Goal: Task Accomplishment & Management: Complete application form

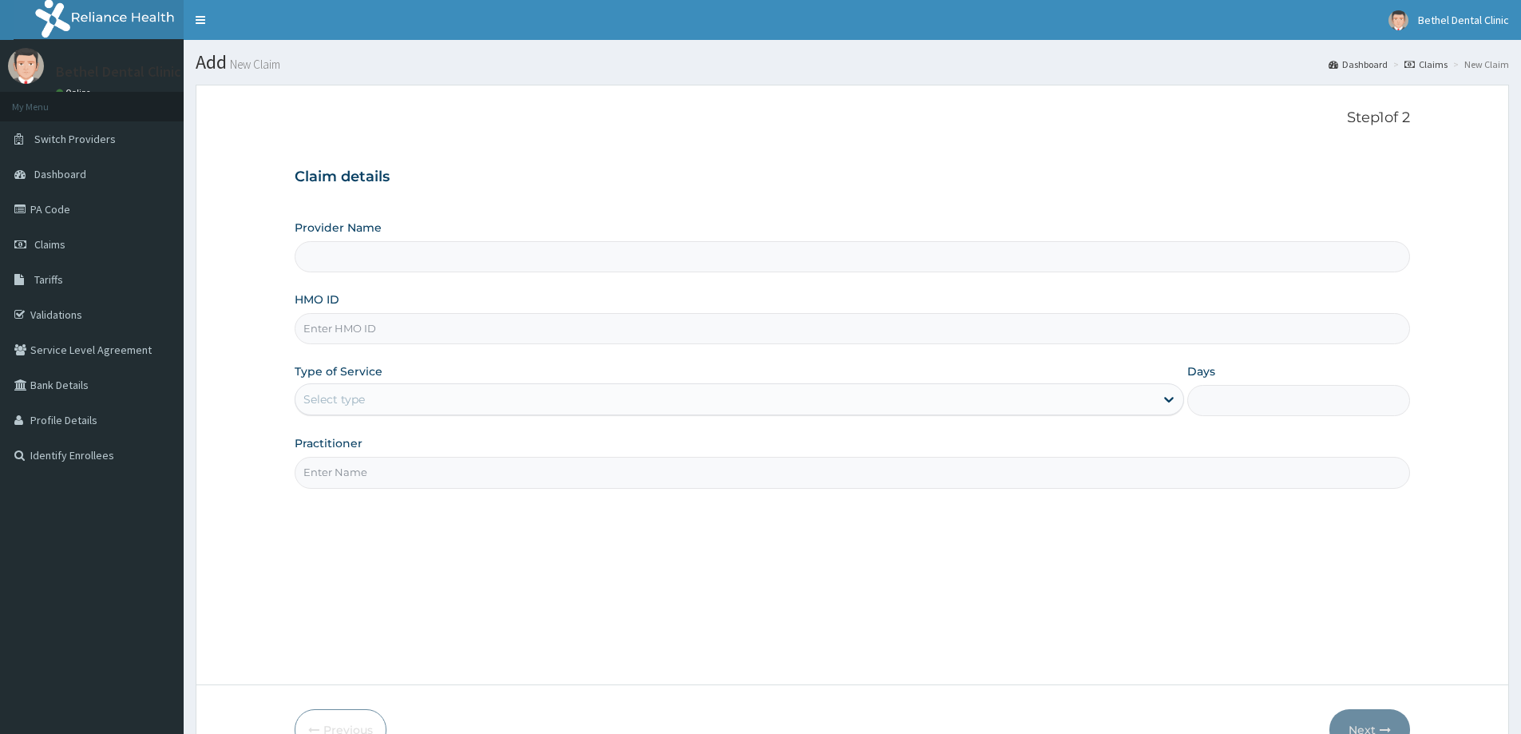
type input "BETHEL DENTAL CLINIC - WUSE 2"
click at [355, 334] on input "HMO ID" at bounding box center [852, 328] width 1115 height 31
type input "ENP/11229/A"
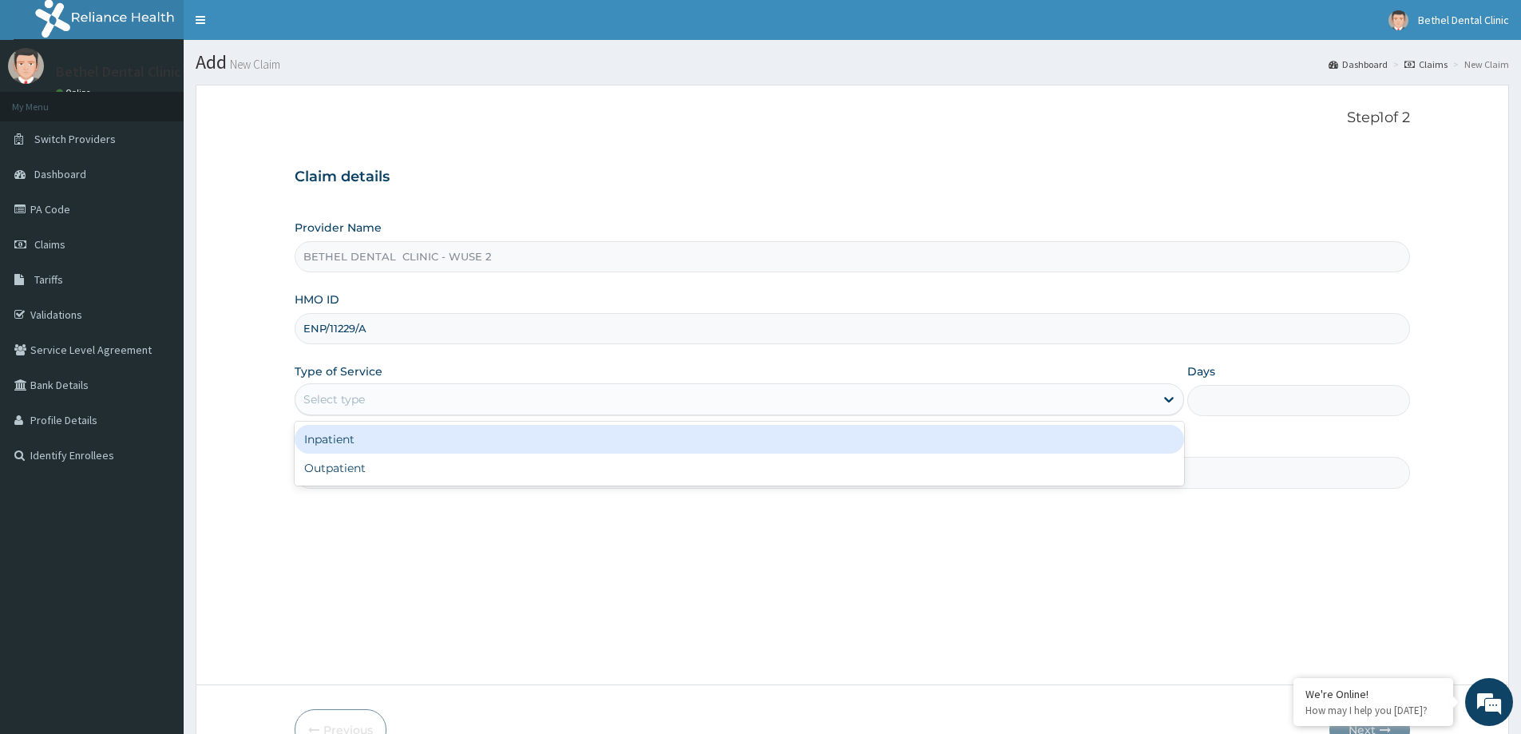
click at [346, 401] on div "Select type" at bounding box center [333, 399] width 61 height 16
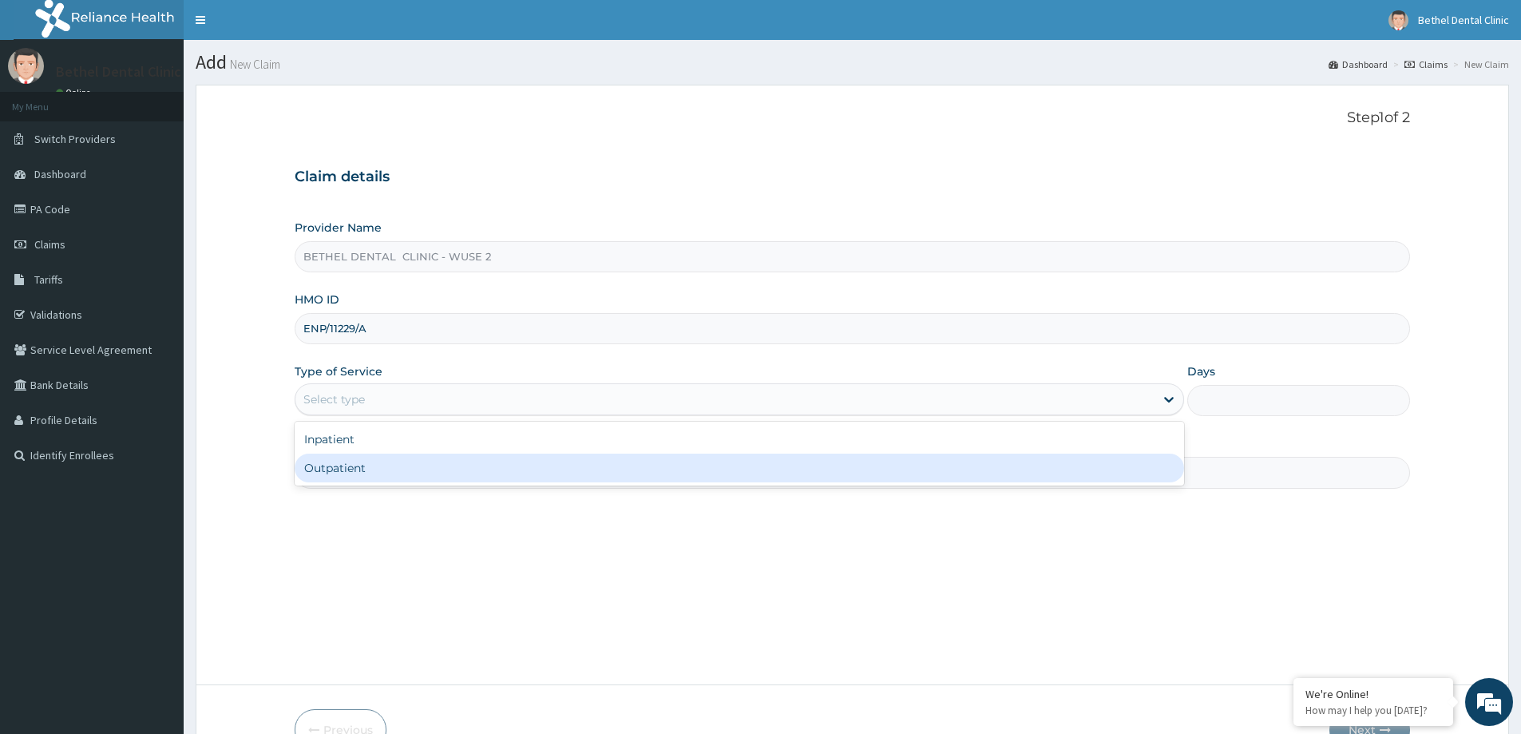
click at [342, 475] on div "Outpatient" at bounding box center [739, 467] width 889 height 29
type input "1"
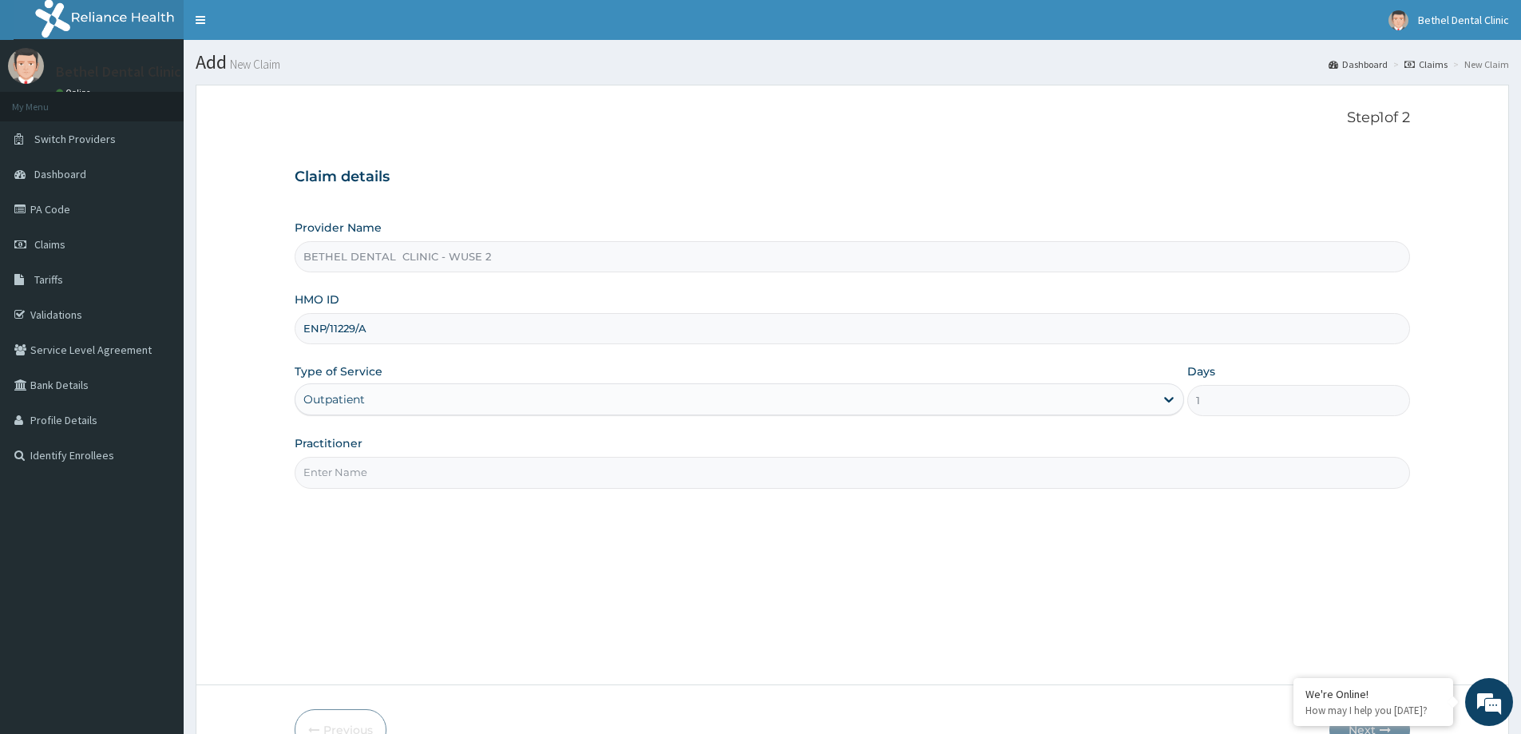
click at [347, 468] on input "Practitioner" at bounding box center [852, 472] width 1115 height 31
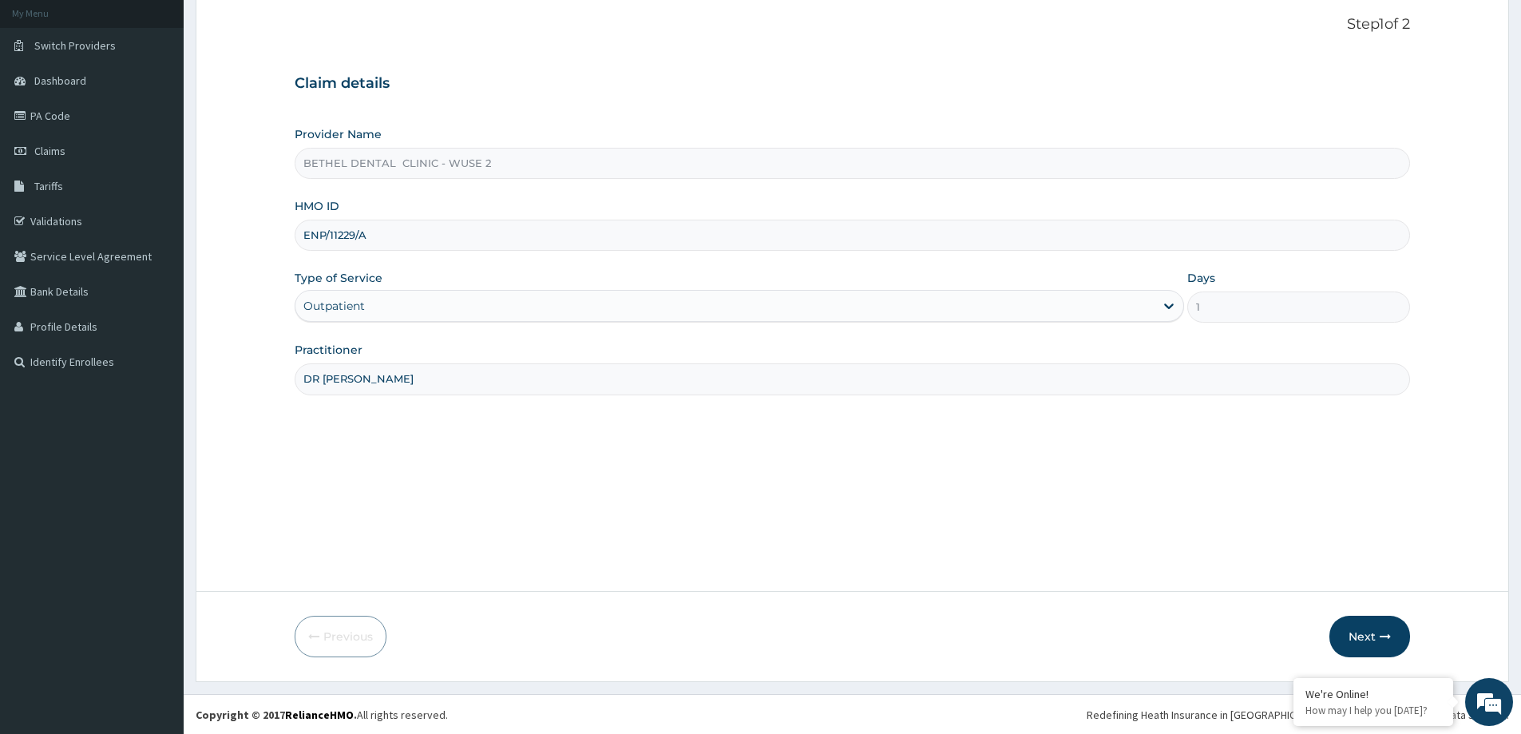
scroll to position [94, 0]
type input "DR ISIKWEI UCHE"
click at [1362, 630] on button "Next" at bounding box center [1369, 636] width 81 height 42
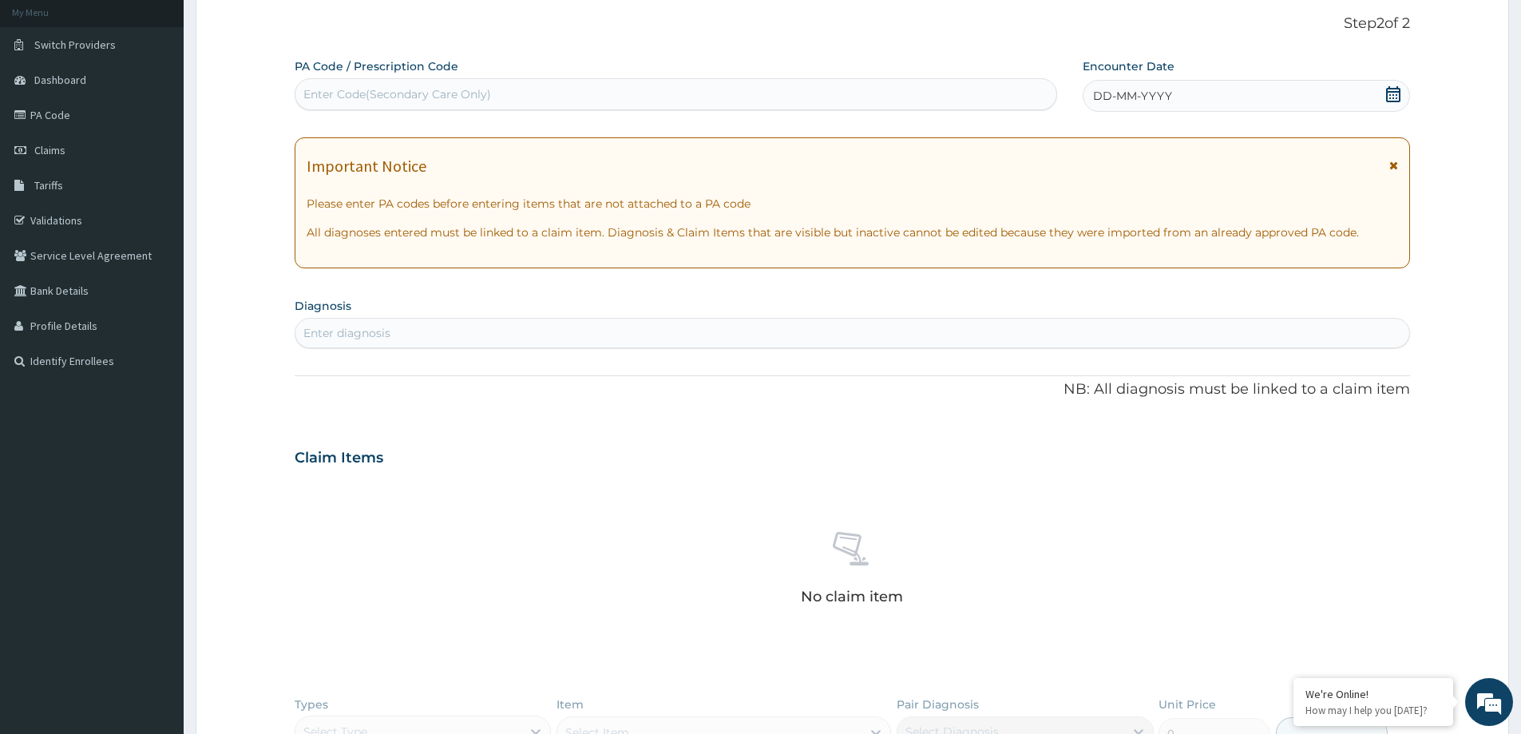
click at [354, 101] on div "Enter Code(Secondary Care Only)" at bounding box center [397, 94] width 188 height 16
paste input "PA/44AE65"
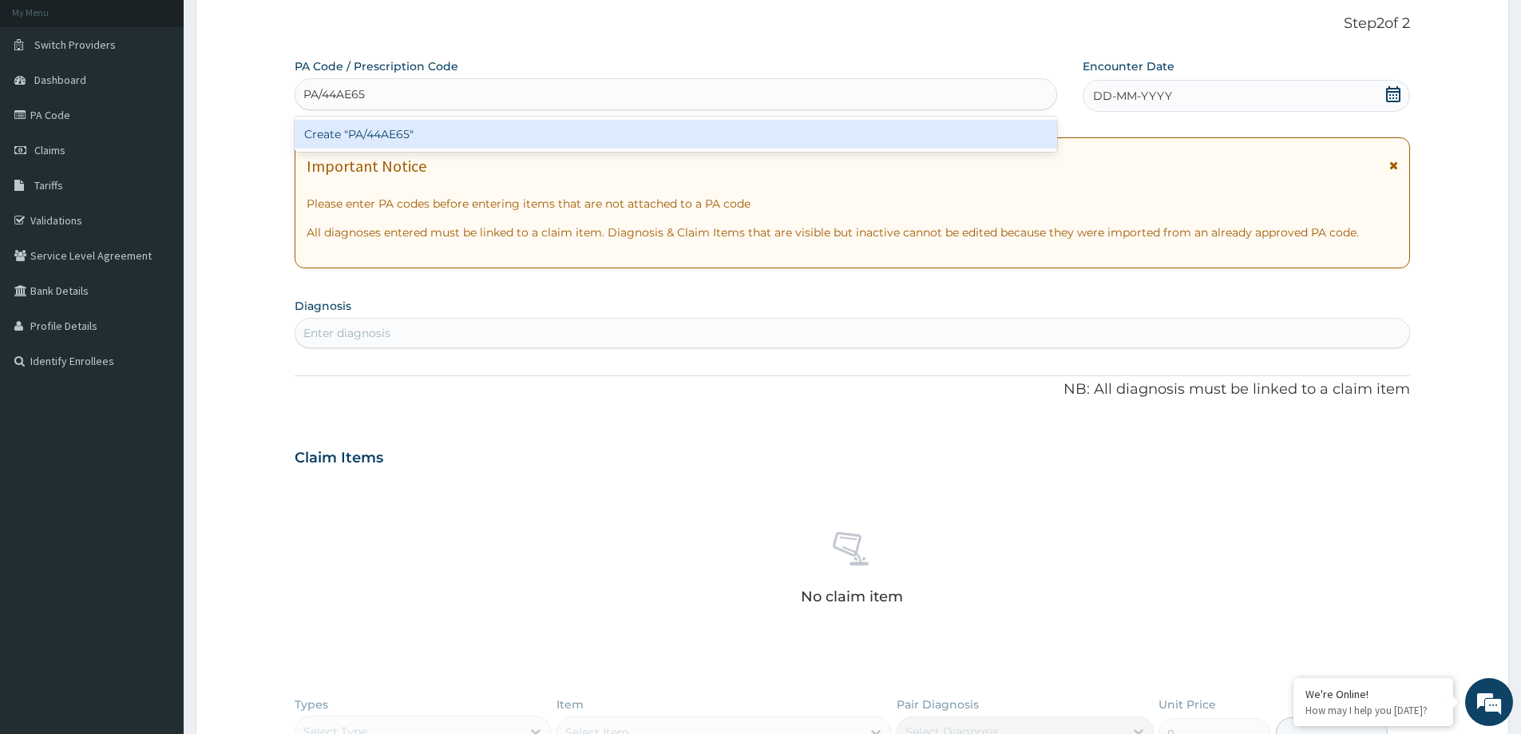
type input "PA/44AE65"
click at [1170, 97] on div "PA Code / Prescription Code option Create "PA/44AE65" focused, 1 of 1. 1 result…" at bounding box center [852, 463] width 1115 height 810
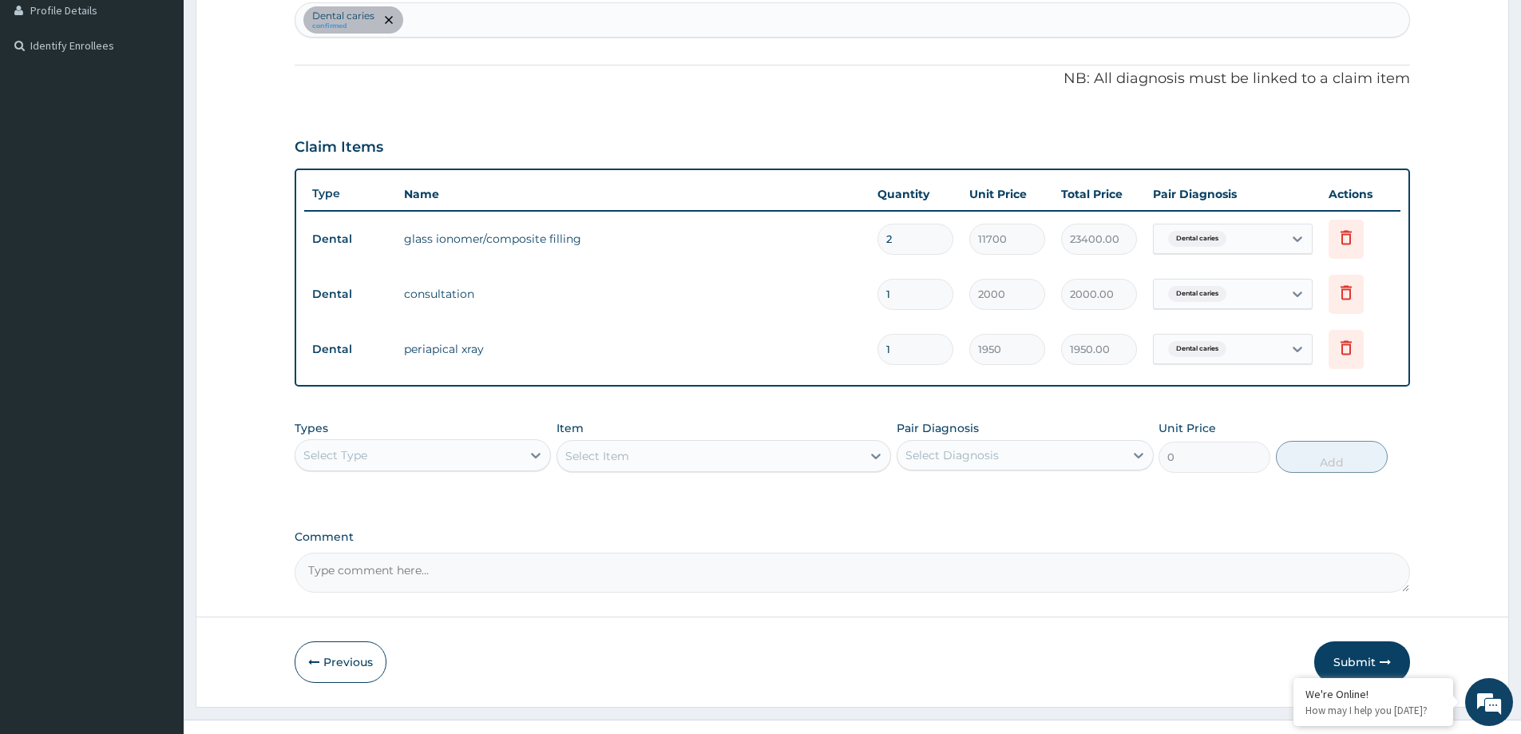
scroll to position [413, 0]
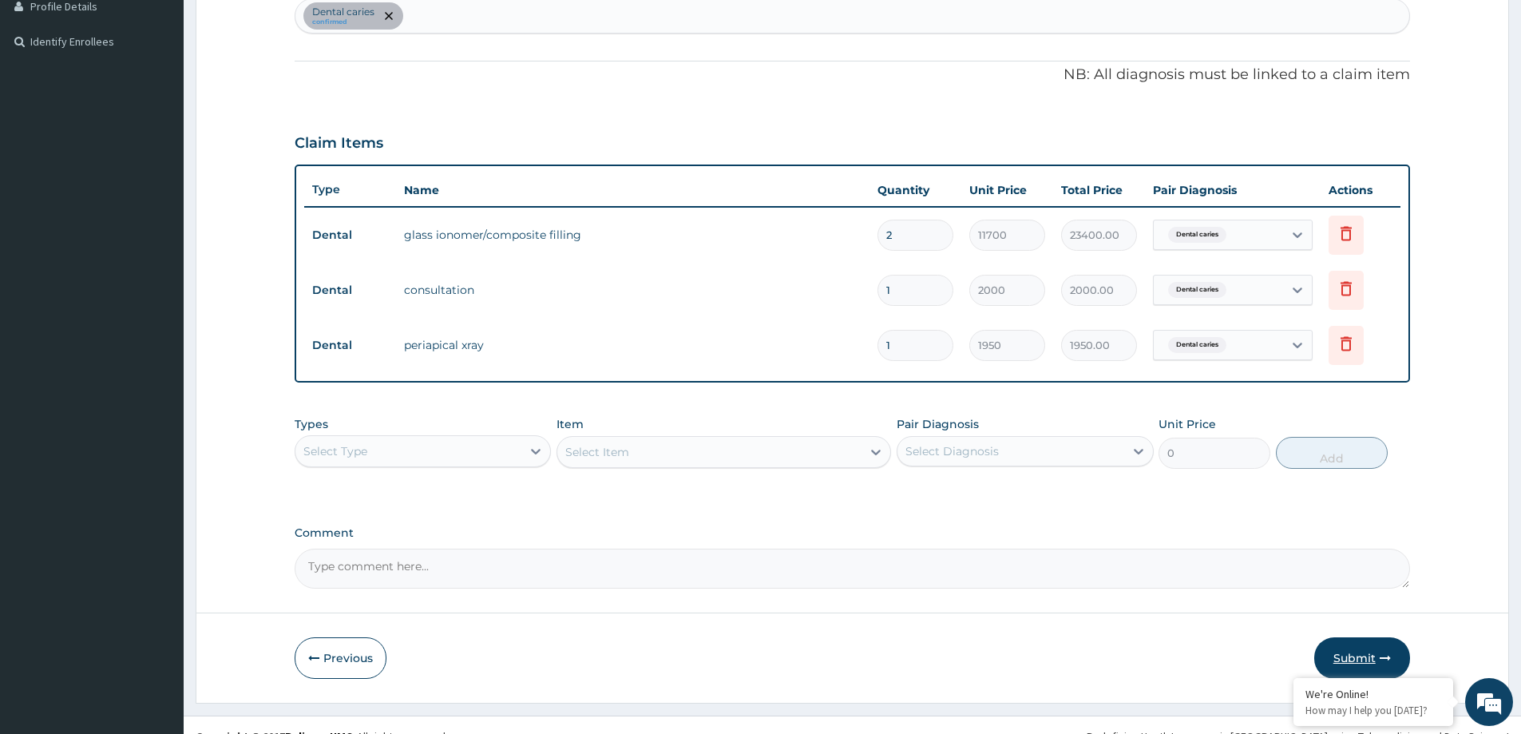
click at [1374, 663] on button "Submit" at bounding box center [1362, 658] width 96 height 42
